Goal: Task Accomplishment & Management: Manage account settings

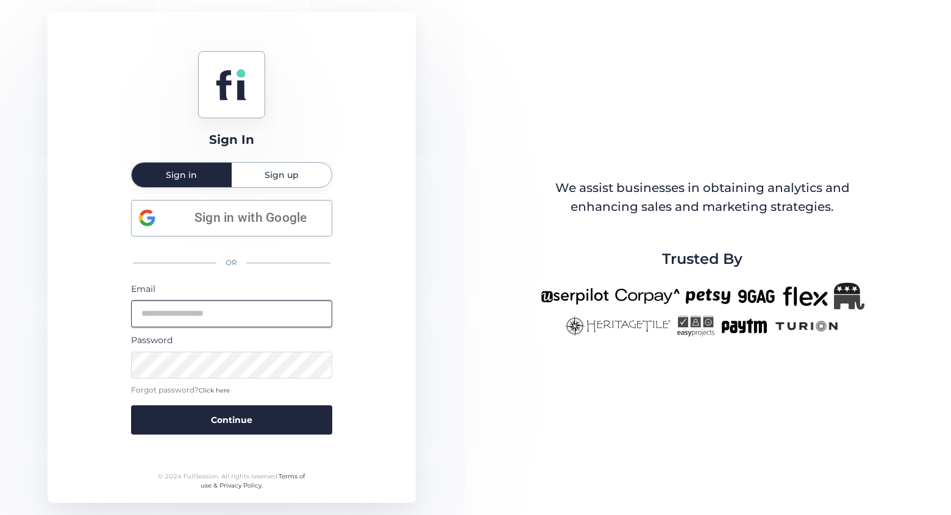
click at [222, 306] on input "email" at bounding box center [231, 313] width 201 height 27
type input "**********"
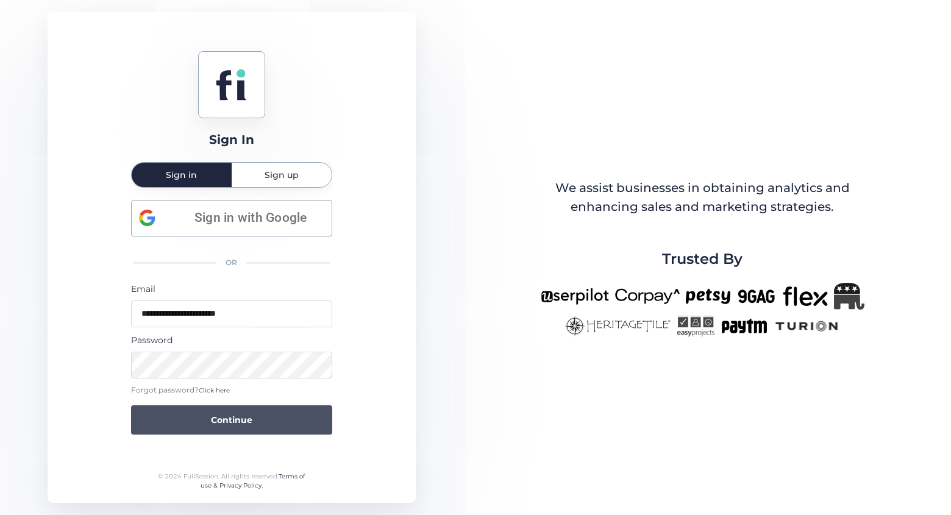
click at [303, 416] on button "Continue" at bounding box center [231, 419] width 201 height 29
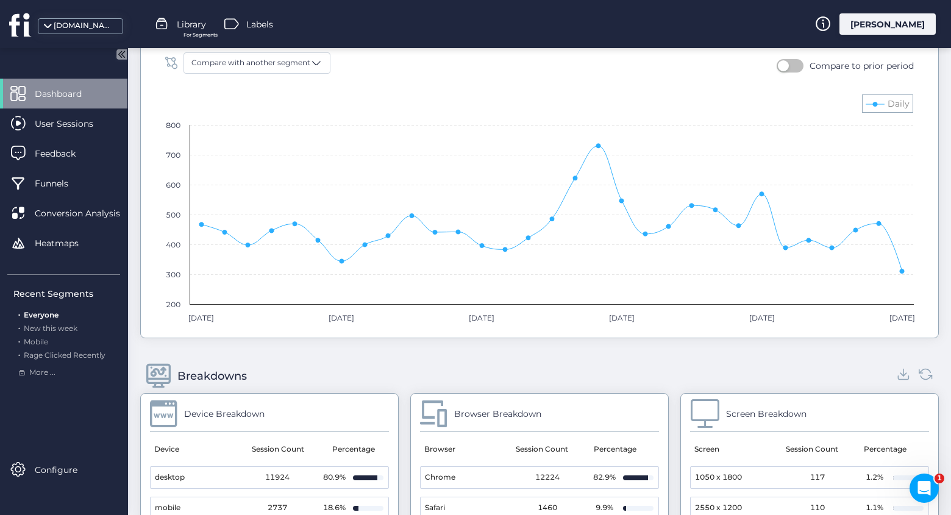
scroll to position [935, 0]
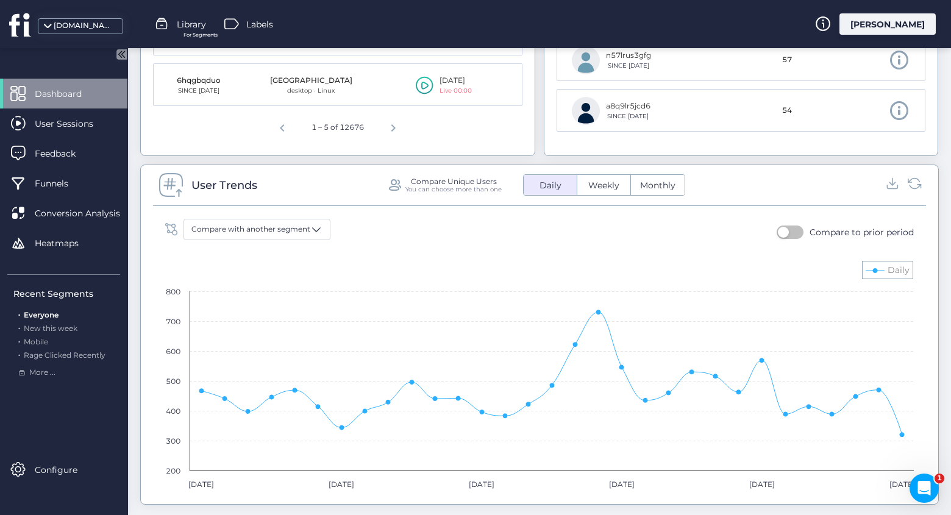
scroll to position [708, 0]
click at [658, 184] on span "Monthly" at bounding box center [657, 183] width 50 height 13
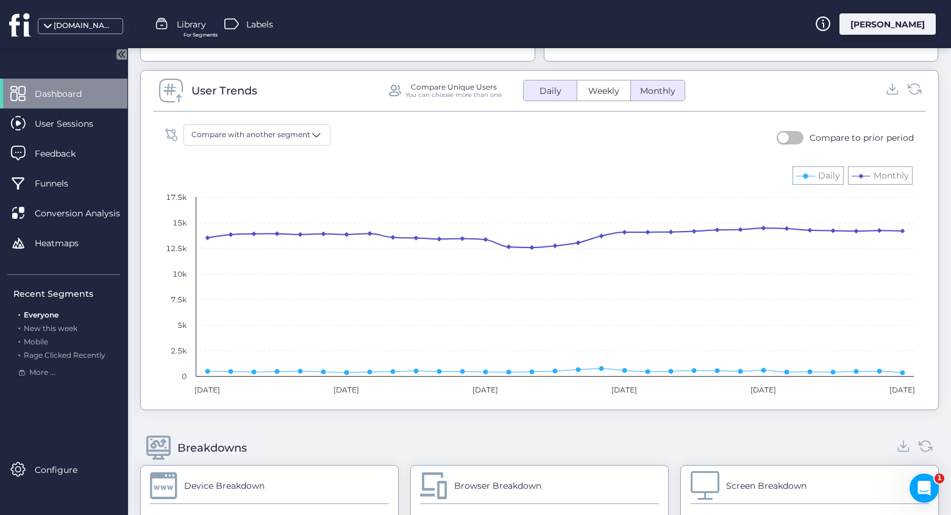
scroll to position [799, 0]
click at [605, 97] on span "Weekly" at bounding box center [604, 92] width 46 height 13
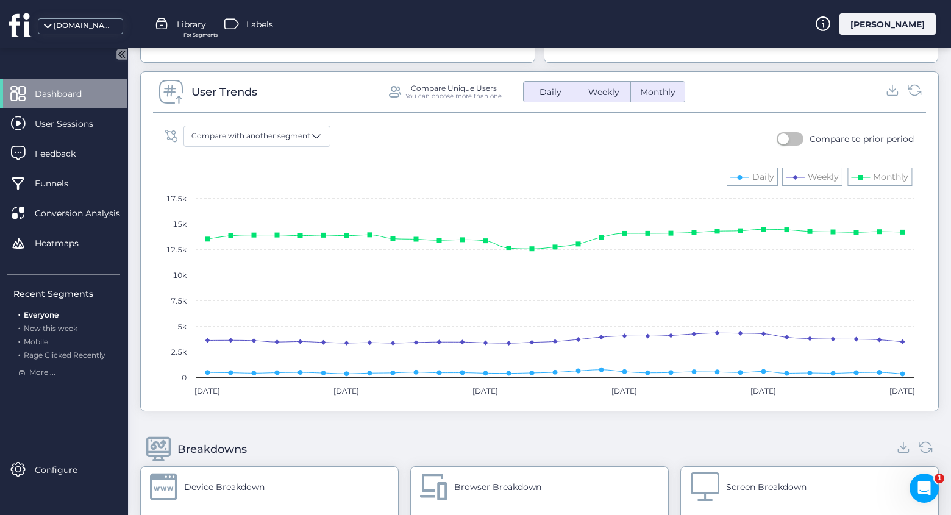
click at [551, 93] on span "Daily" at bounding box center [550, 92] width 37 height 13
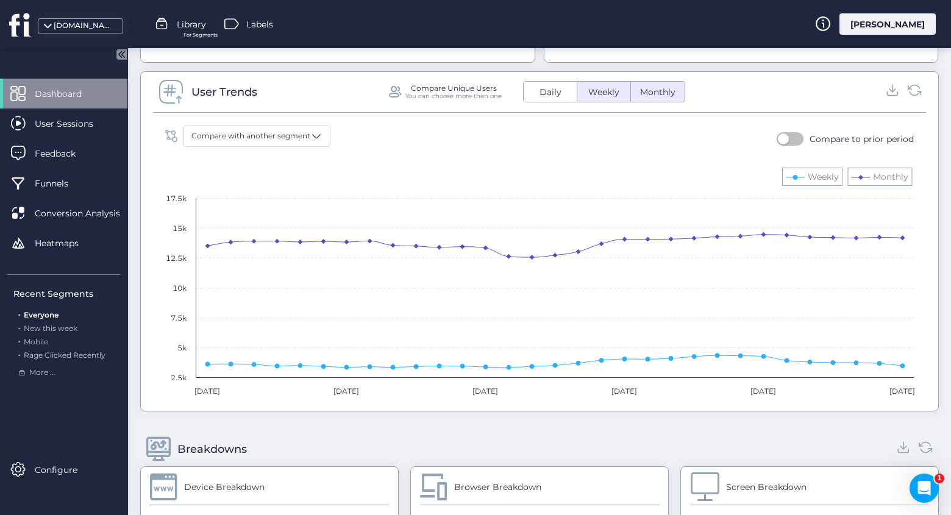
click at [547, 84] on button "Daily" at bounding box center [549, 92] width 53 height 20
